Goal: Task Accomplishment & Management: Manage account settings

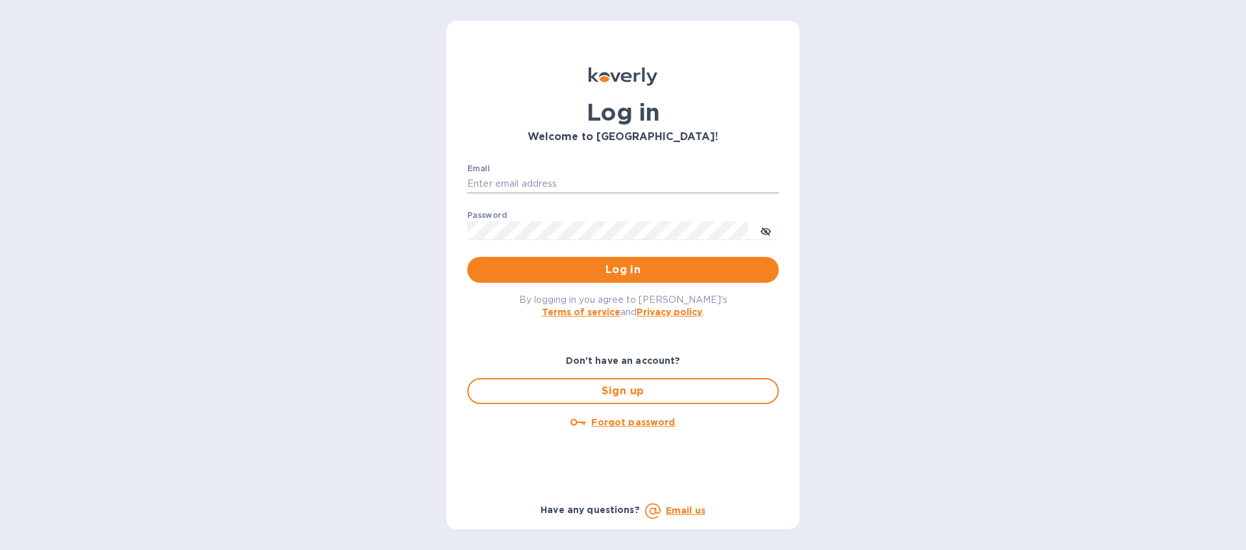
click at [564, 175] on input "Email" at bounding box center [623, 184] width 312 height 19
type input "mbrakebill@koverly.com"
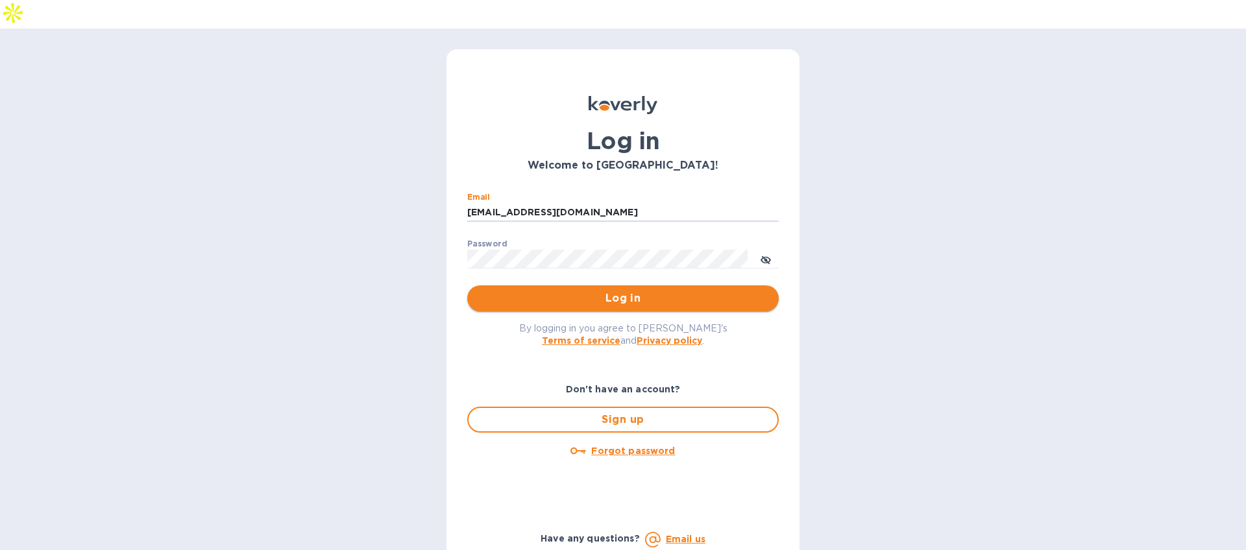
click at [574, 286] on button "Log in" at bounding box center [623, 299] width 312 height 26
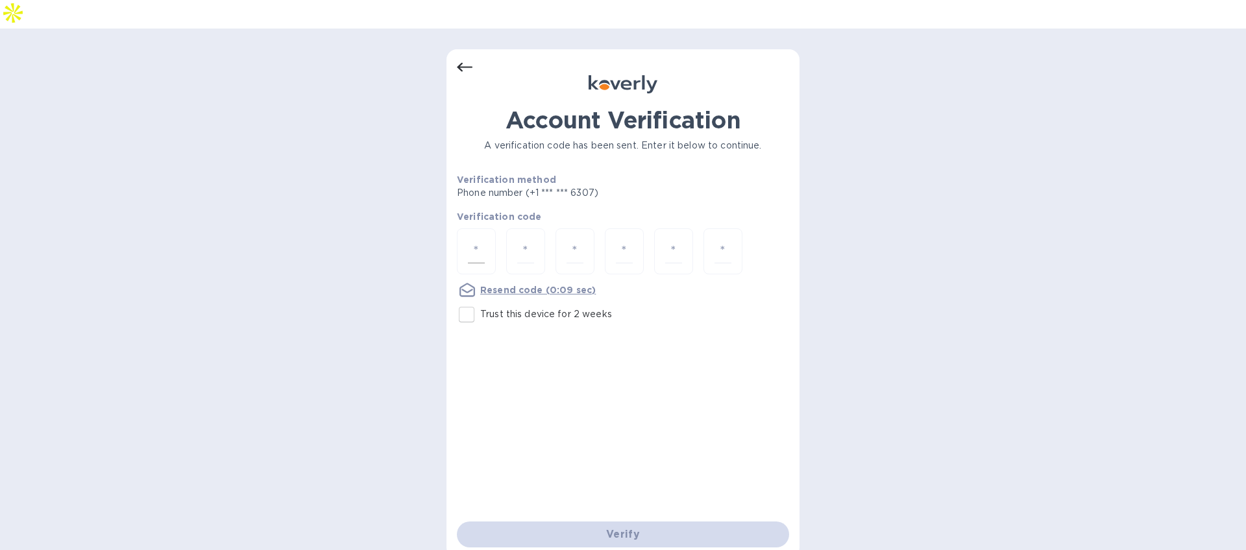
click at [486, 229] on div at bounding box center [476, 252] width 39 height 46
click at [473, 301] on input "Trust this device for 2 weeks" at bounding box center [466, 314] width 27 height 27
checkbox input "true"
click at [475, 240] on input "number" at bounding box center [476, 252] width 17 height 24
type input "4"
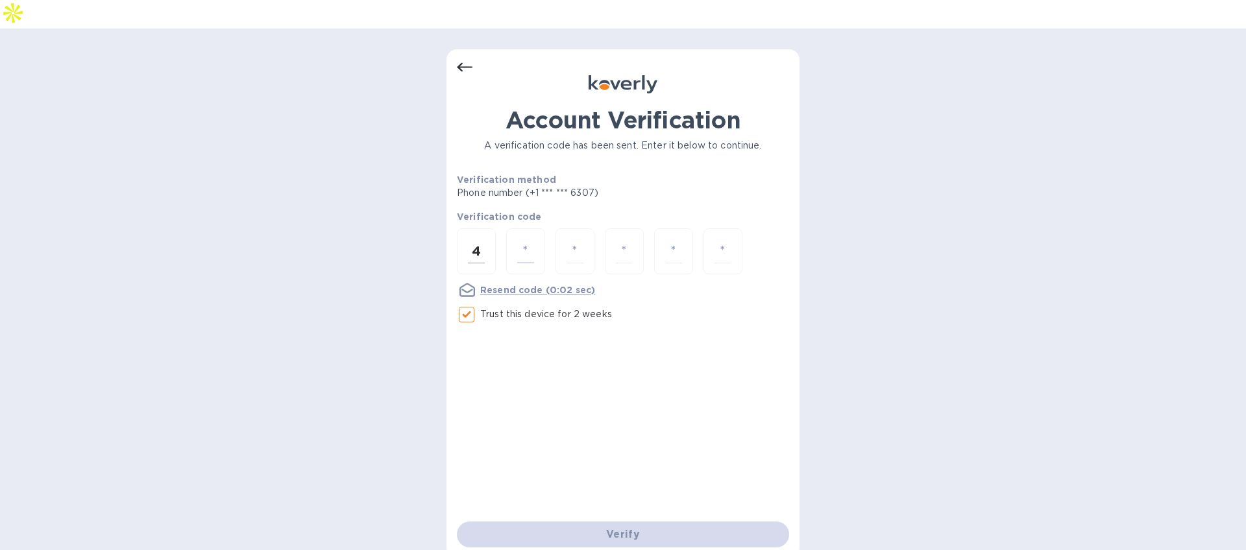
type input "9"
type input "1"
type input "3"
type input "0"
type input "6"
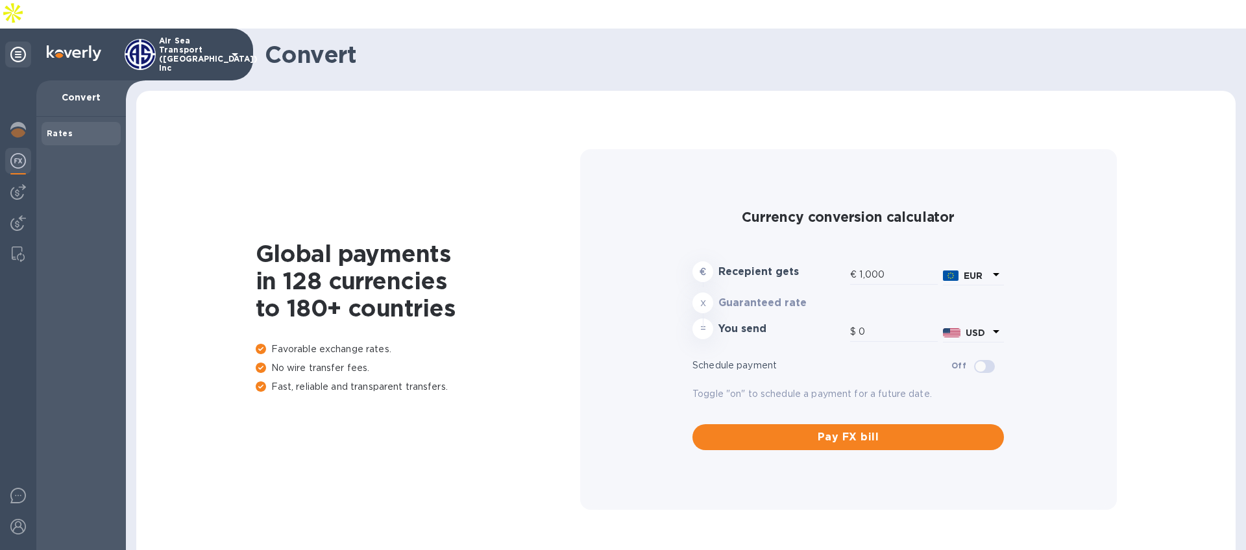
type input "1,171.34"
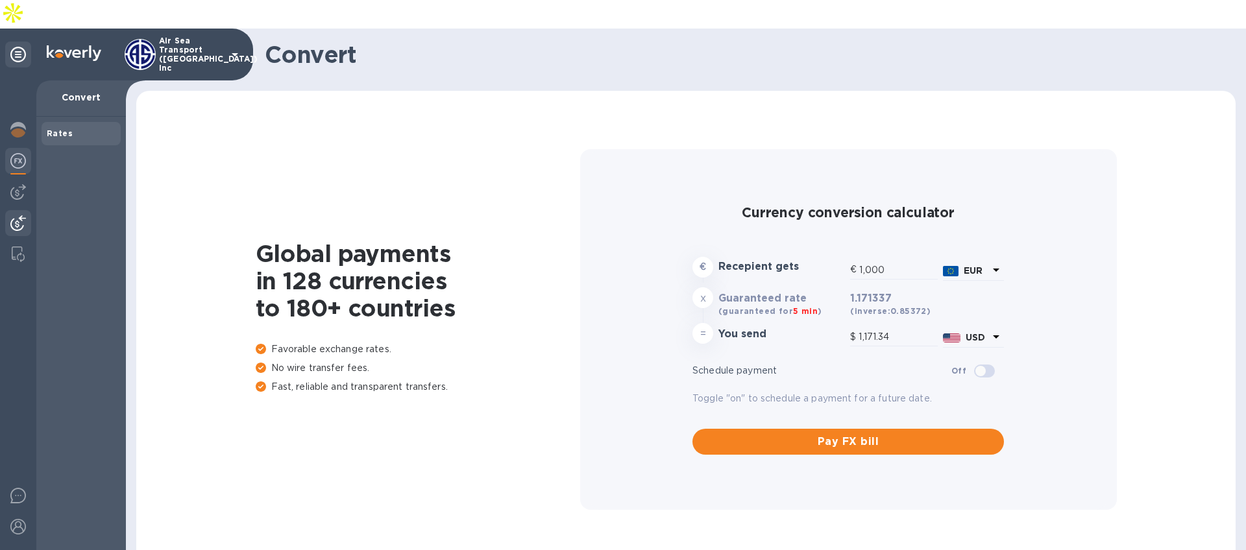
click at [20, 216] on img at bounding box center [18, 224] width 16 height 16
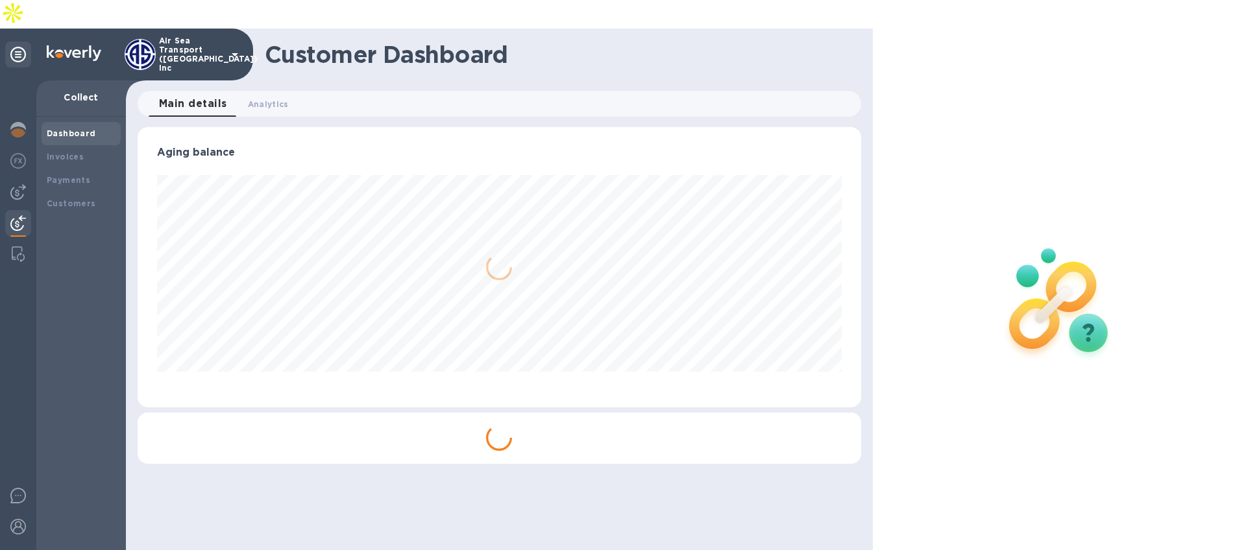
scroll to position [280, 723]
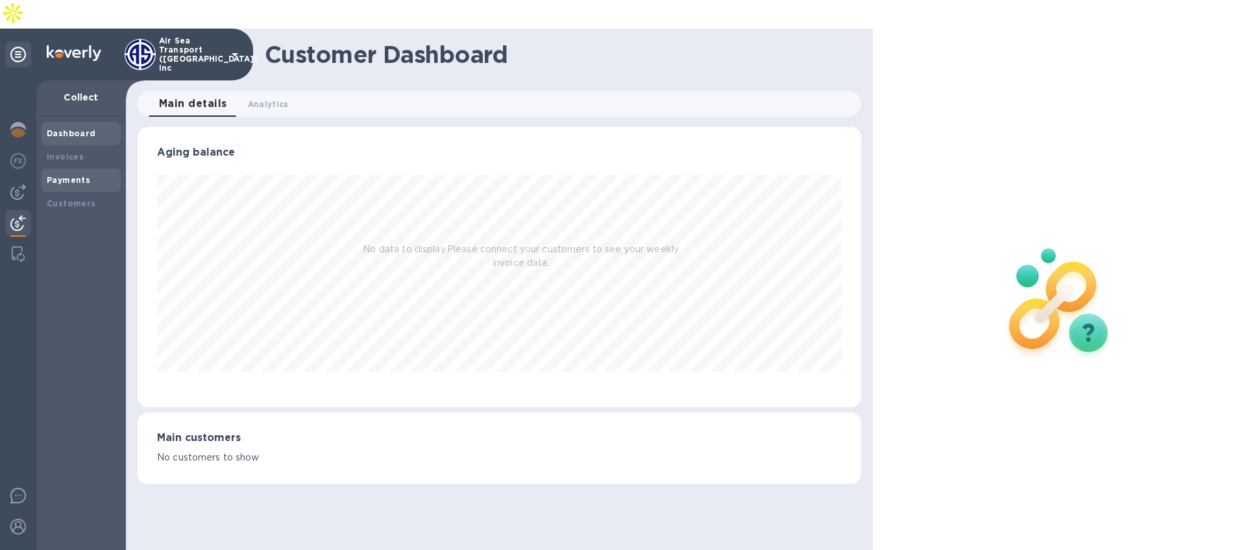
click at [77, 175] on b "Payments" at bounding box center [68, 180] width 43 height 10
